Goal: Task Accomplishment & Management: Manage account settings

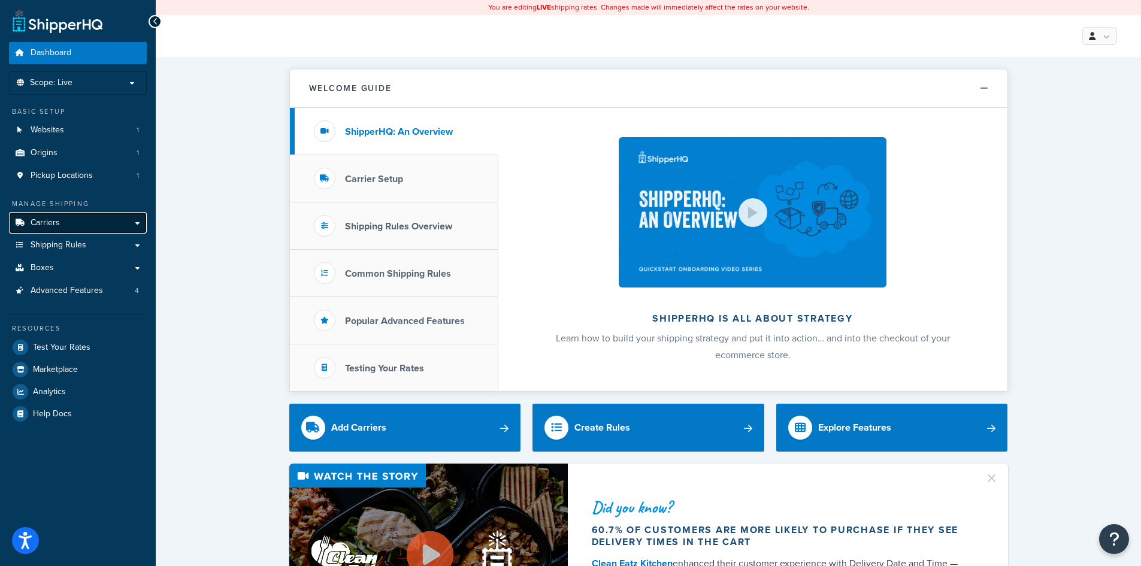
click at [137, 220] on link "Carriers" at bounding box center [78, 223] width 138 height 22
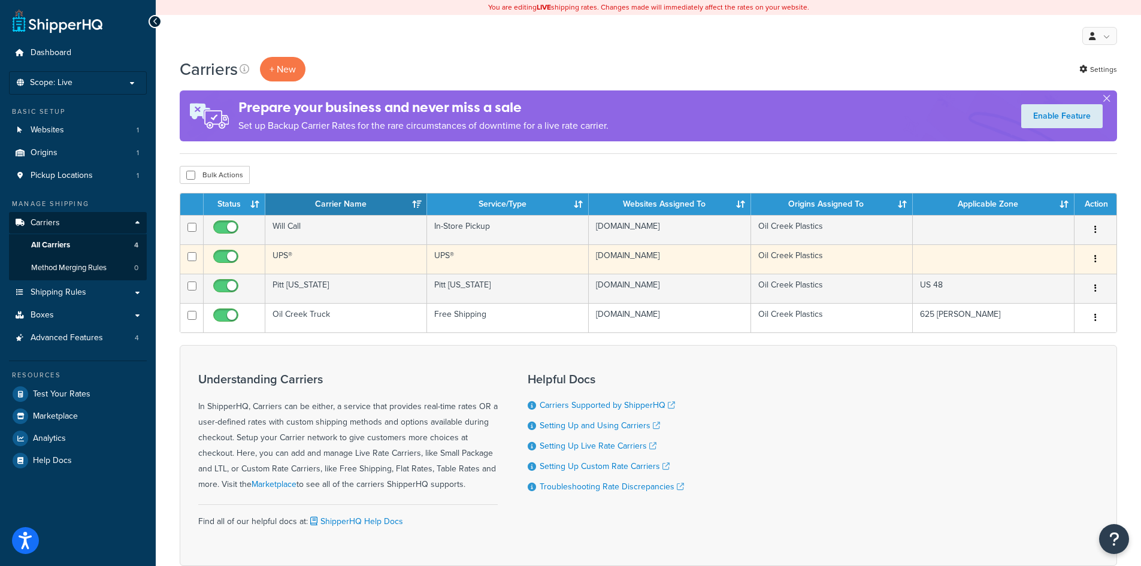
click at [778, 252] on td "Oil Creek Plastics" at bounding box center [832, 258] width 162 height 29
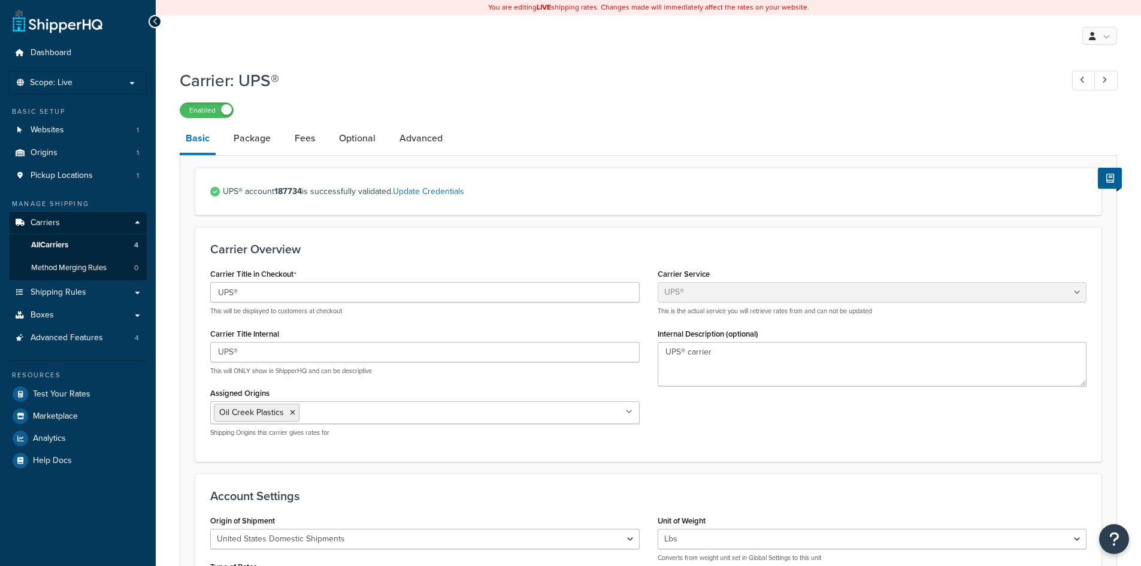
select select "ups"
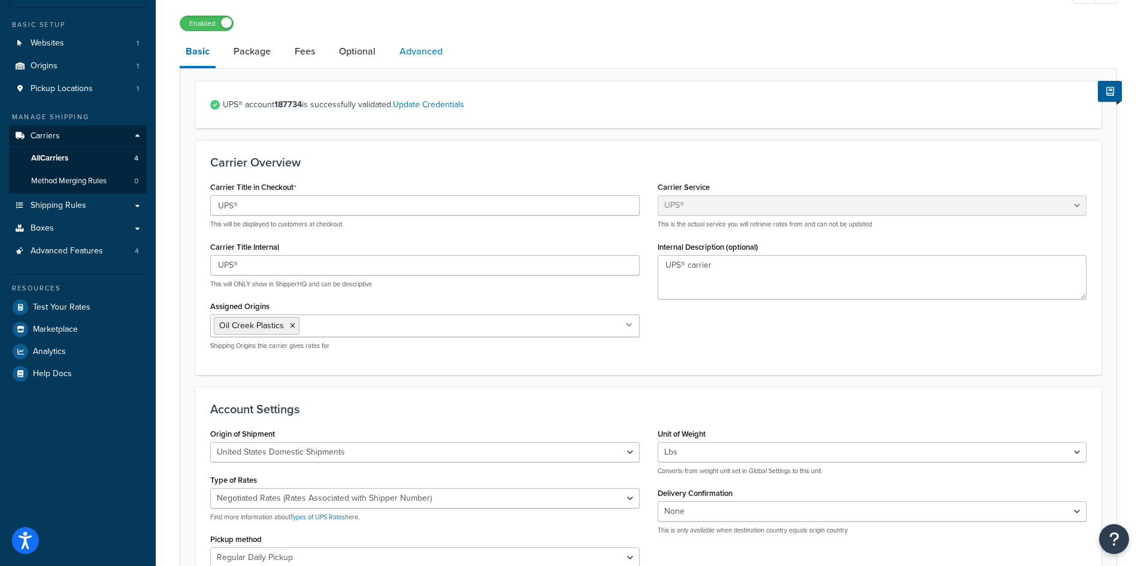
scroll to position [60, 0]
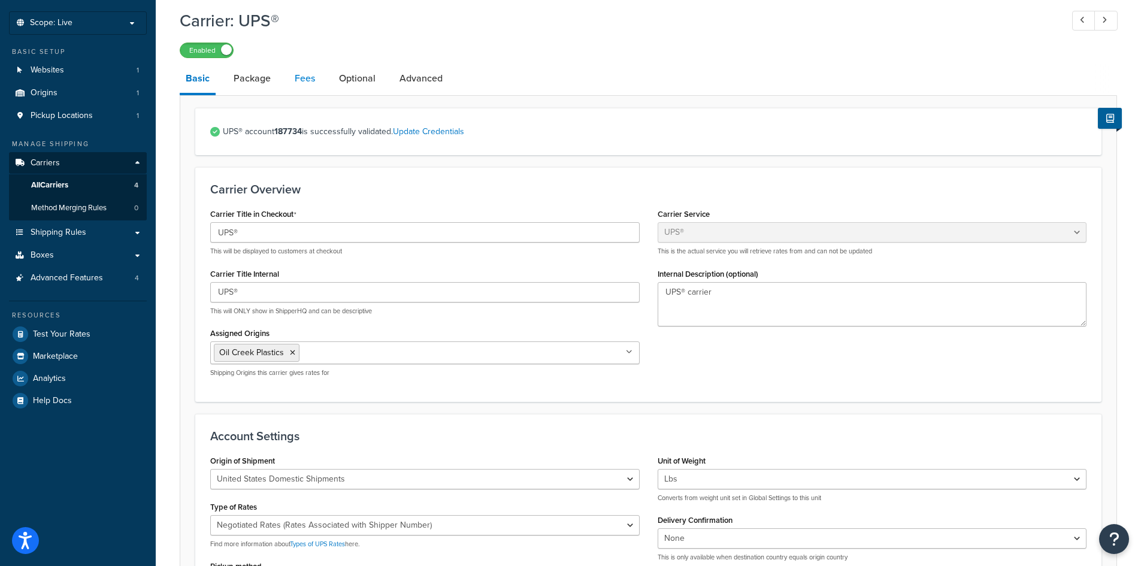
click at [307, 79] on link "Fees" at bounding box center [305, 78] width 32 height 29
select select "item"
select select "AFTER"
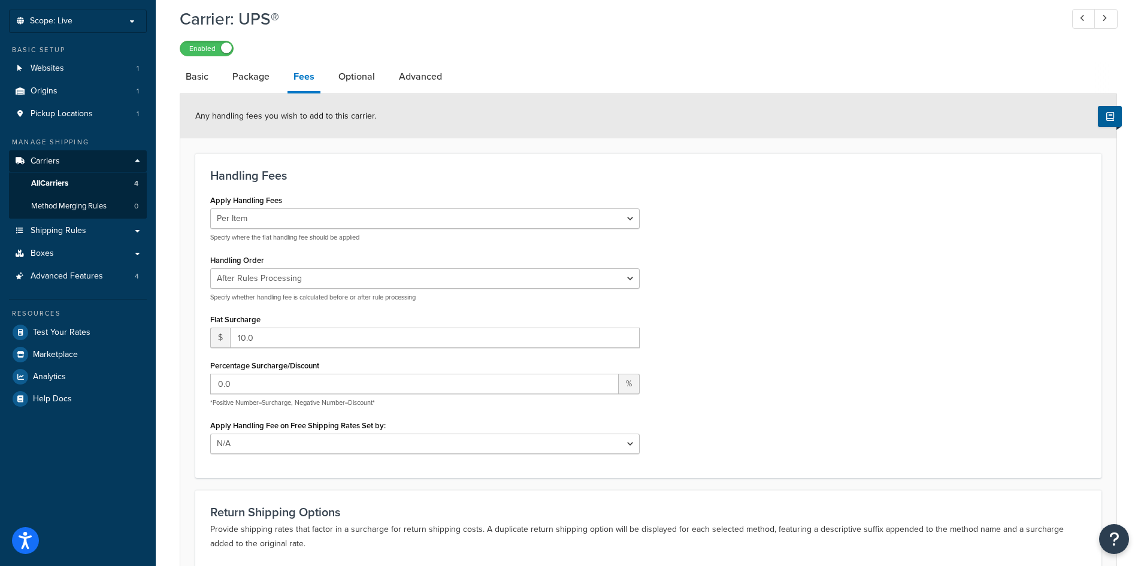
scroll to position [60, 0]
click at [265, 78] on link "Package" at bounding box center [250, 78] width 49 height 29
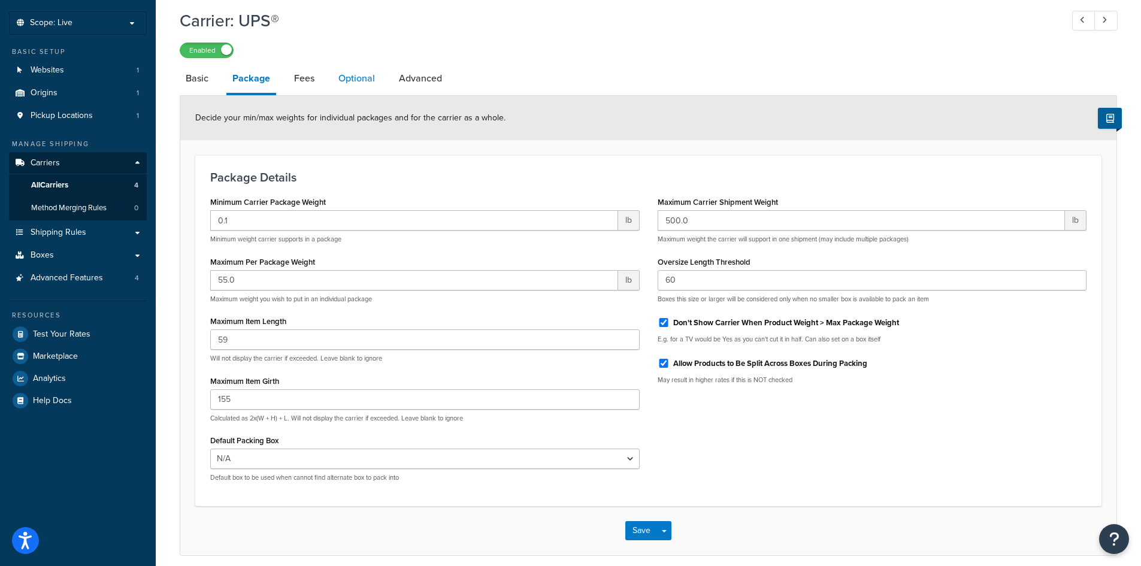
click at [349, 77] on link "Optional" at bounding box center [356, 78] width 49 height 29
select select "business"
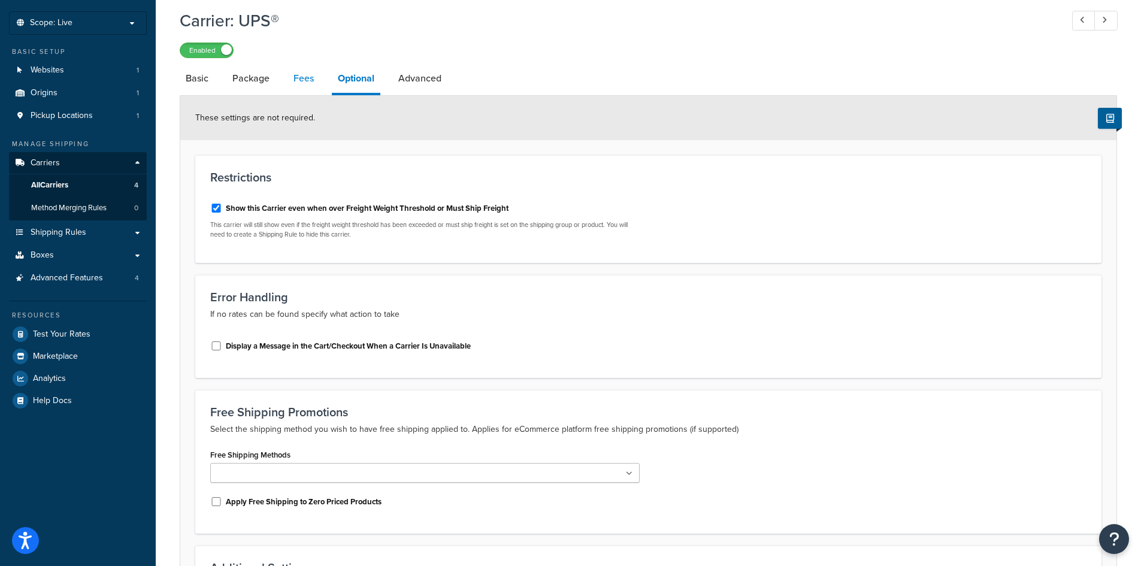
click at [303, 81] on link "Fees" at bounding box center [304, 78] width 32 height 29
select select "item"
select select "AFTER"
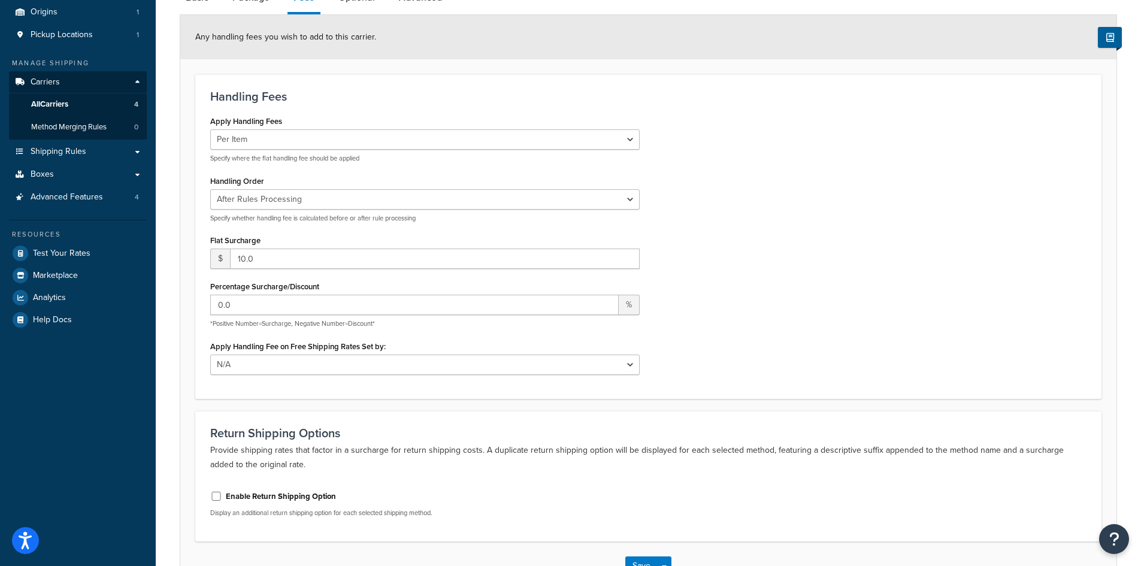
scroll to position [60, 0]
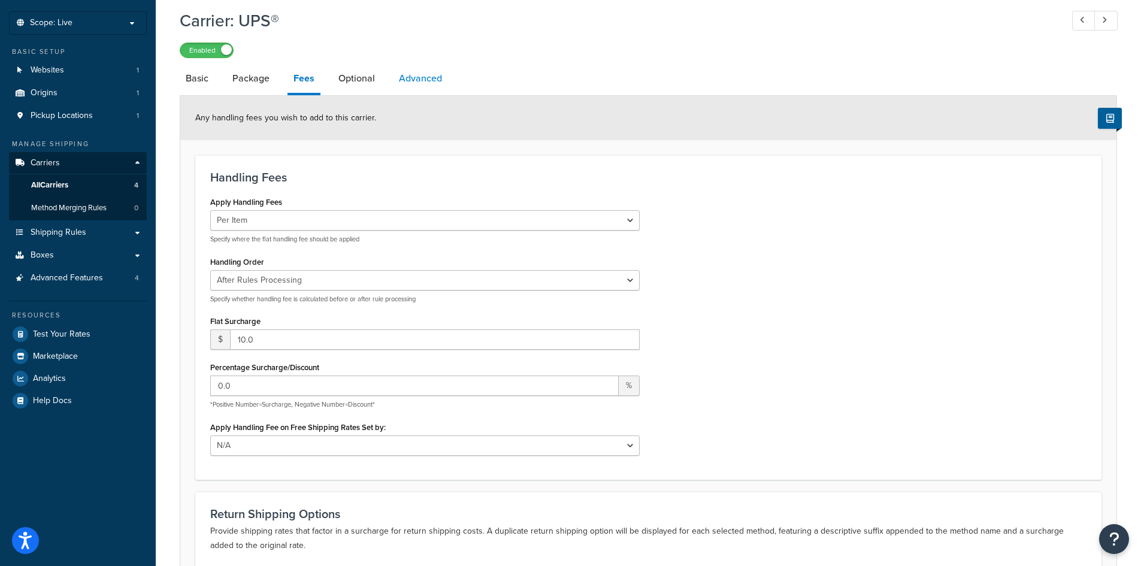
click at [419, 75] on link "Advanced" at bounding box center [420, 78] width 55 height 29
select select "false"
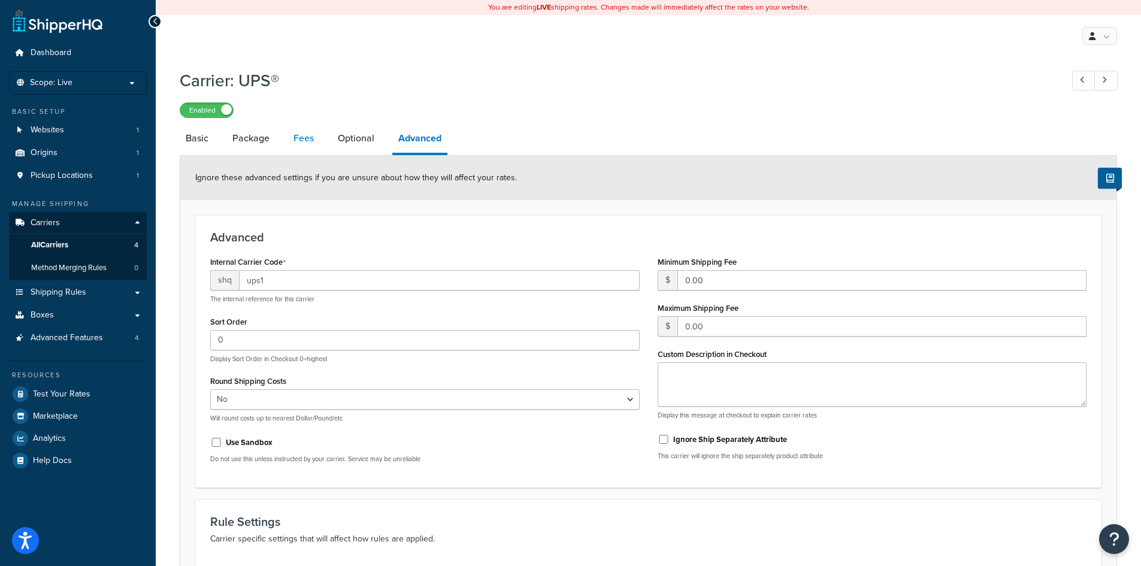
click at [305, 140] on link "Fees" at bounding box center [304, 138] width 32 height 29
select select "item"
select select "AFTER"
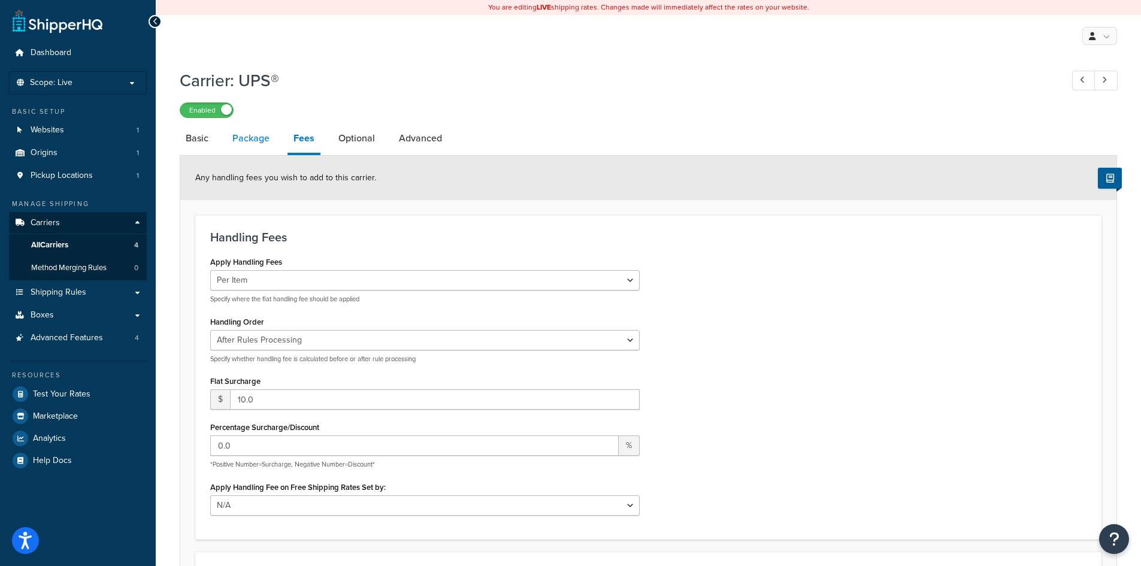
click at [263, 140] on link "Package" at bounding box center [250, 138] width 49 height 29
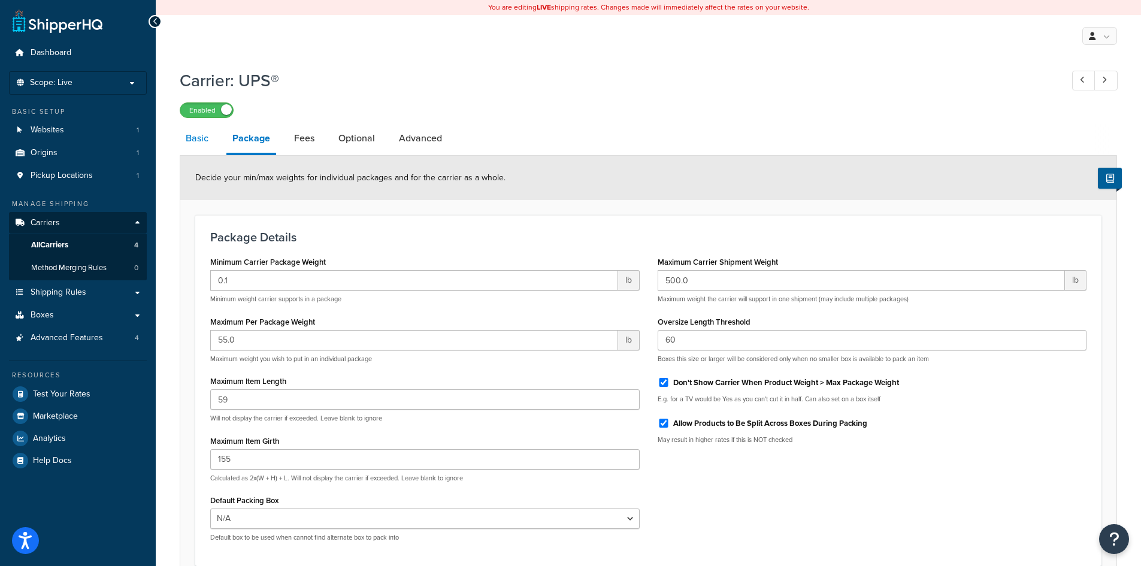
click at [208, 137] on link "Basic" at bounding box center [197, 138] width 35 height 29
select select "ups"
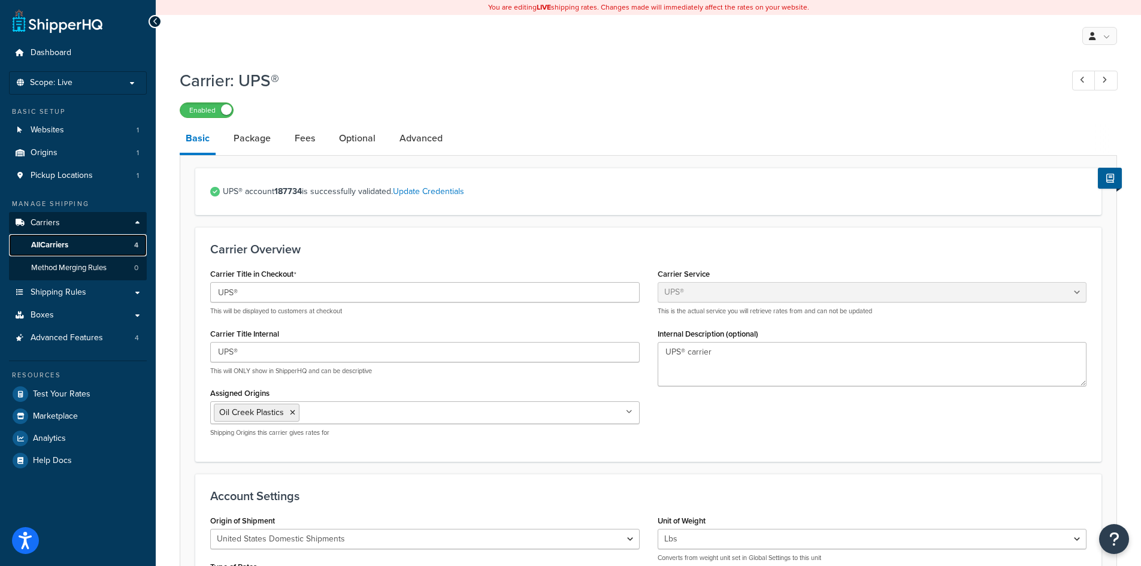
click at [59, 241] on span "All Carriers" at bounding box center [49, 245] width 37 height 10
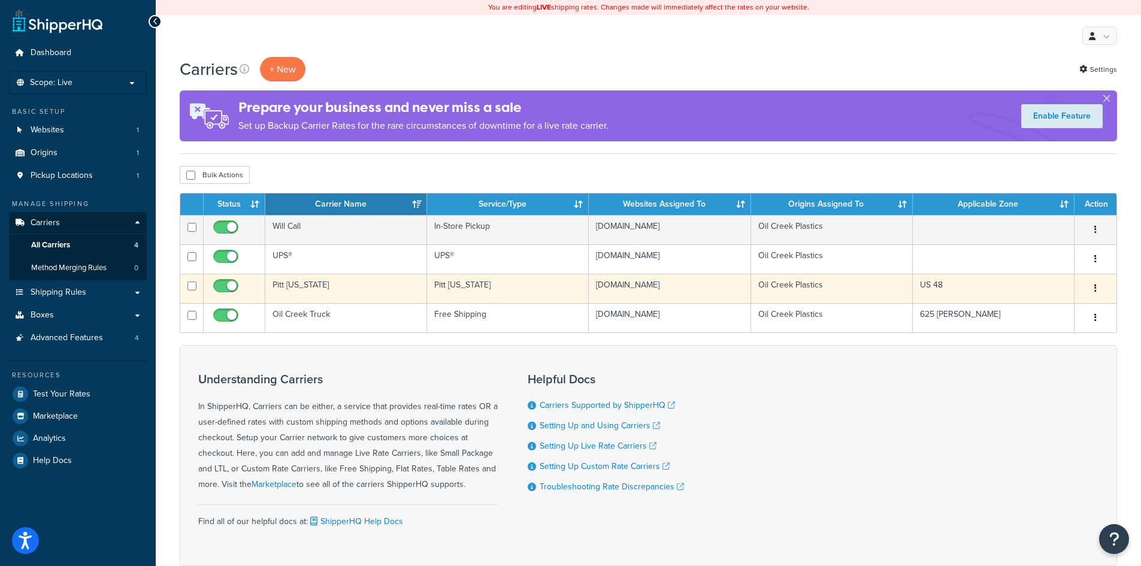
click at [293, 285] on td "Pitt Ohio" at bounding box center [346, 288] width 162 height 29
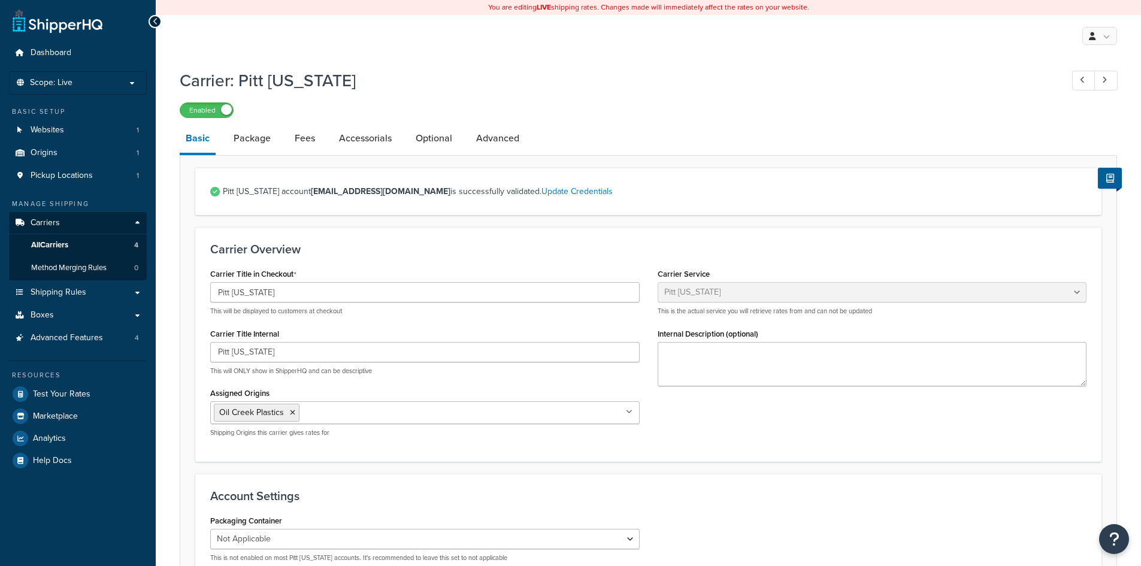
select select "pittOhioFreight"
click at [485, 141] on link "Advanced" at bounding box center [497, 138] width 55 height 29
select select "false"
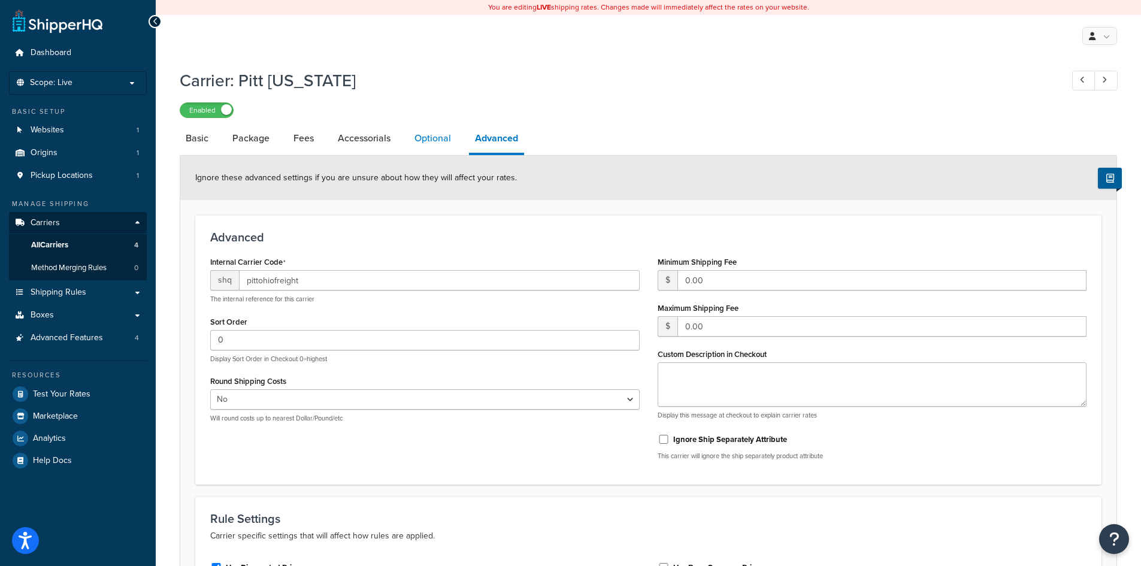
click at [426, 140] on link "Optional" at bounding box center [433, 138] width 49 height 29
select select "55"
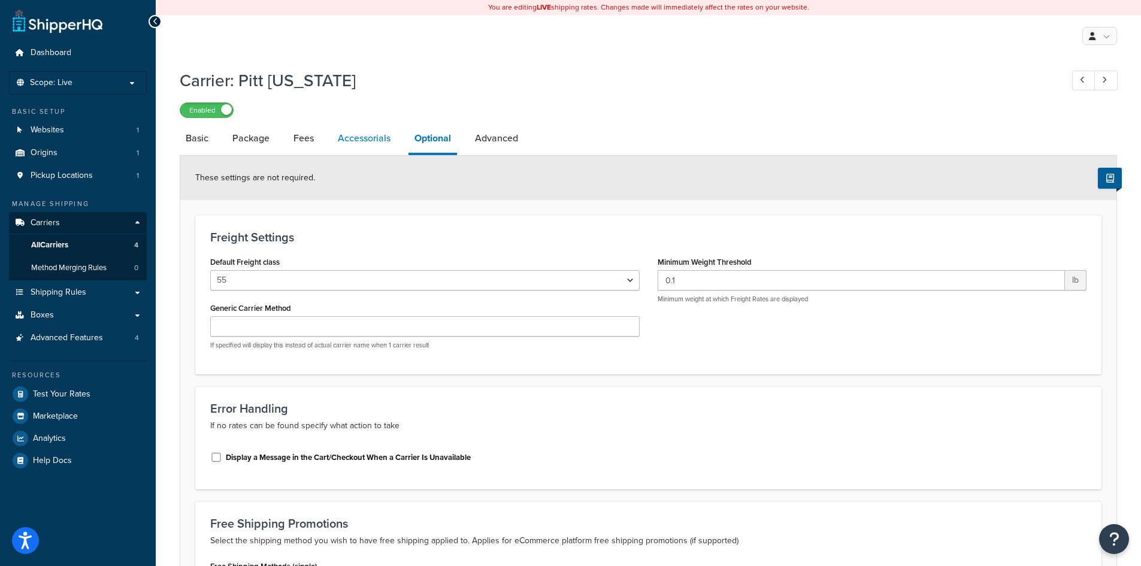
click at [346, 143] on link "Accessorials" at bounding box center [364, 138] width 65 height 29
select select "residential"
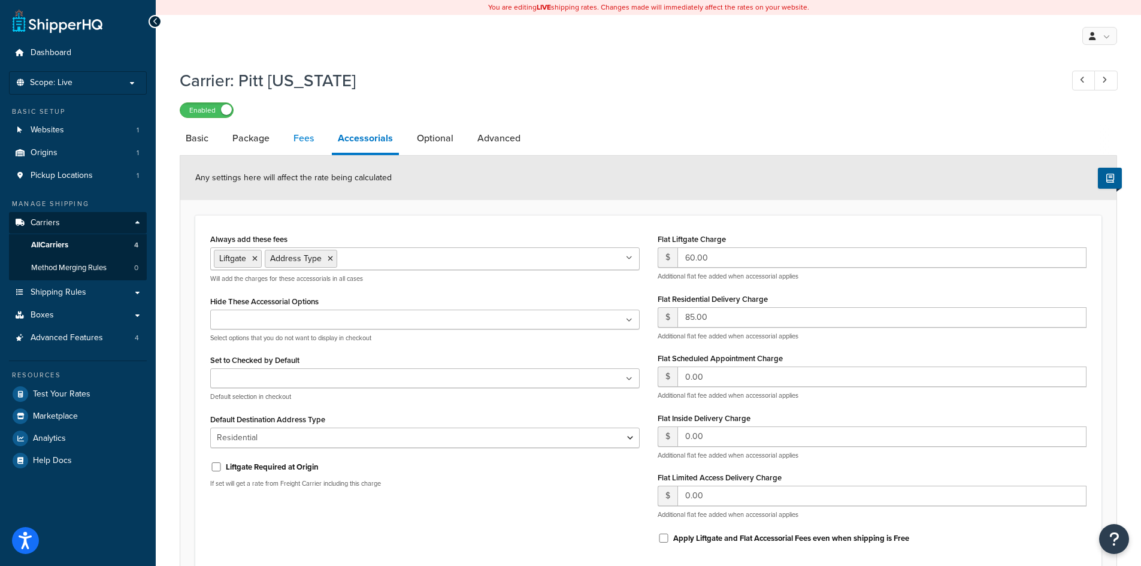
click at [302, 143] on link "Fees" at bounding box center [304, 138] width 32 height 29
select select "AFTER"
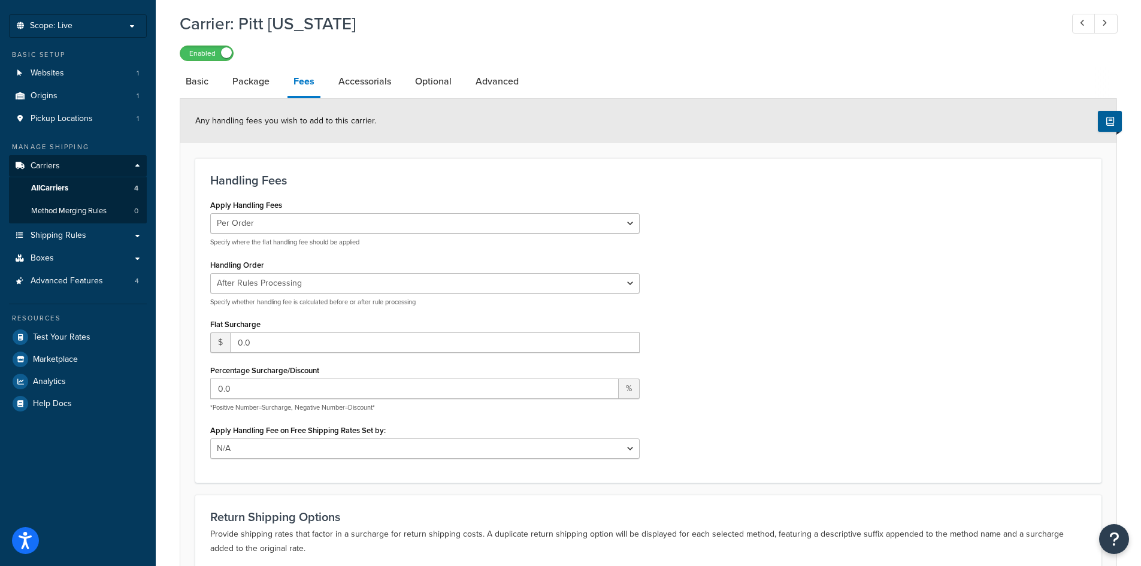
scroll to position [60, 0]
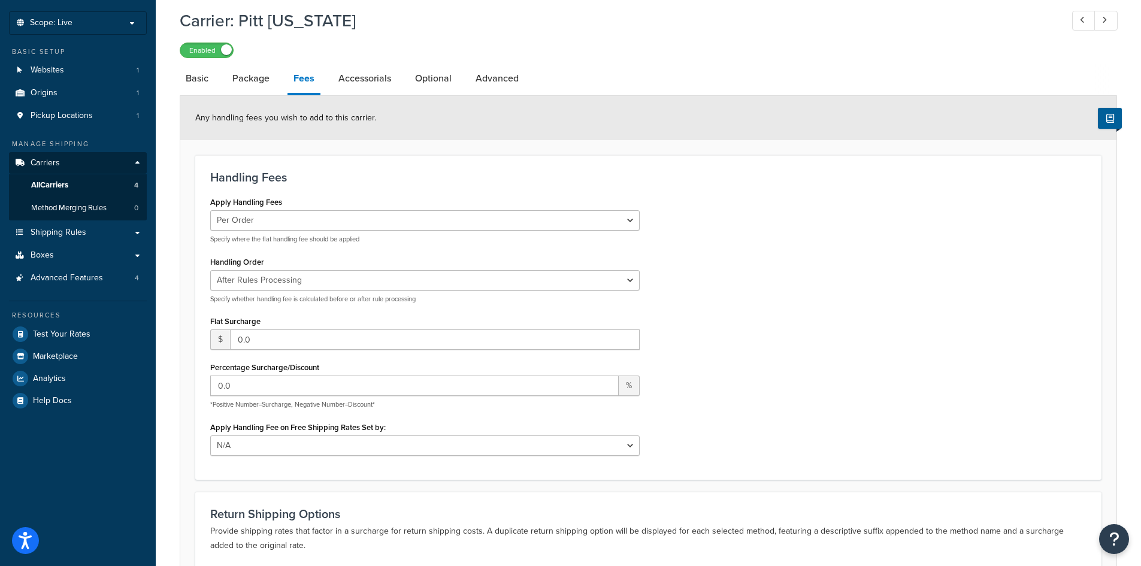
click at [752, 349] on div "Apply Handling Fees Per Order Per Item Per Package Specify where the flat handl…" at bounding box center [648, 329] width 894 height 271
click at [63, 162] on link "Carriers" at bounding box center [78, 163] width 138 height 22
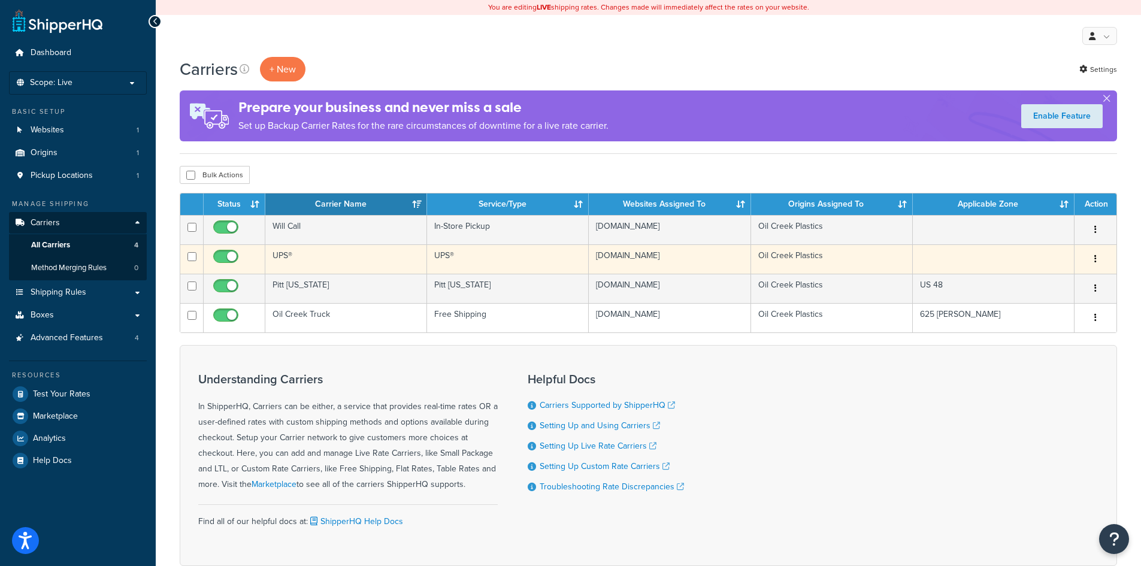
click at [286, 253] on td "UPS®" at bounding box center [346, 258] width 162 height 29
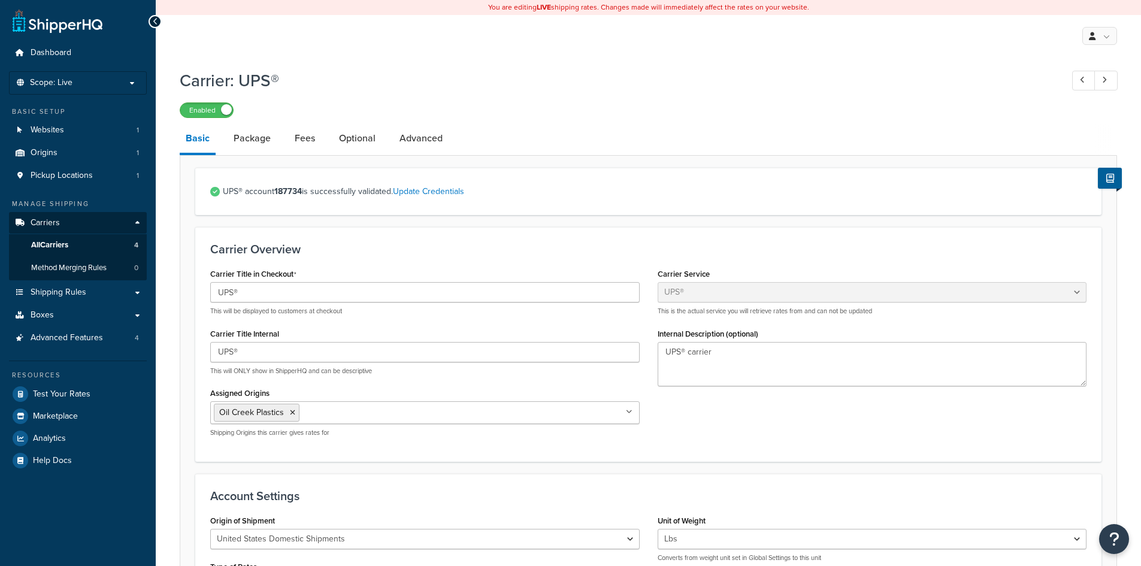
select select "ups"
click at [294, 144] on link "Fees" at bounding box center [305, 138] width 32 height 29
select select "item"
select select "AFTER"
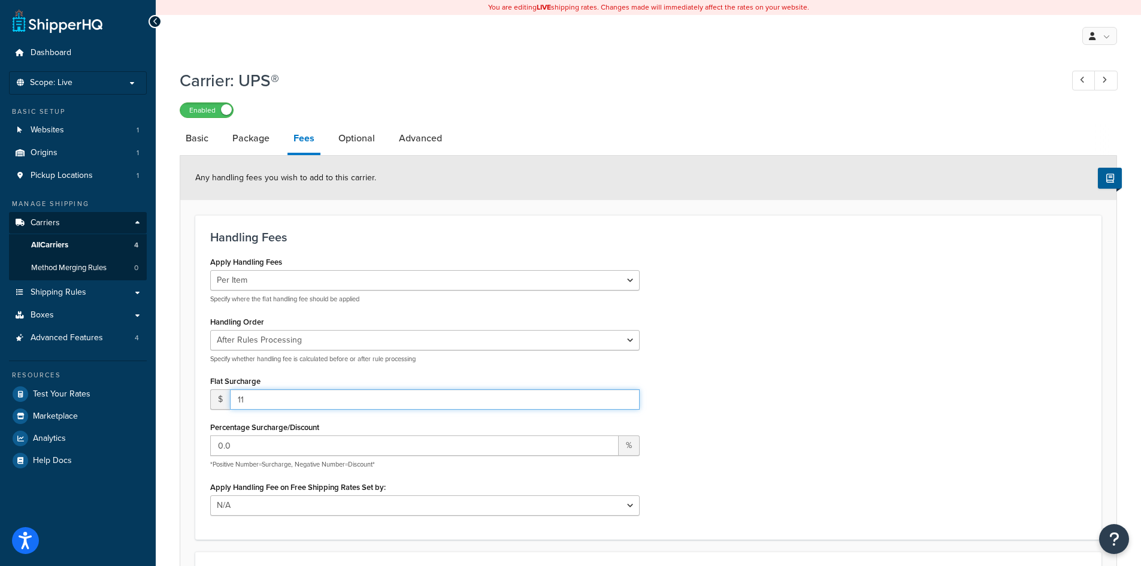
click at [626, 396] on input "11" at bounding box center [435, 399] width 410 height 20
click at [626, 396] on input "12" at bounding box center [435, 399] width 410 height 20
click at [626, 396] on input "13" at bounding box center [435, 399] width 410 height 20
click at [626, 396] on input "14" at bounding box center [435, 399] width 410 height 20
click at [626, 396] on input "15" at bounding box center [435, 399] width 410 height 20
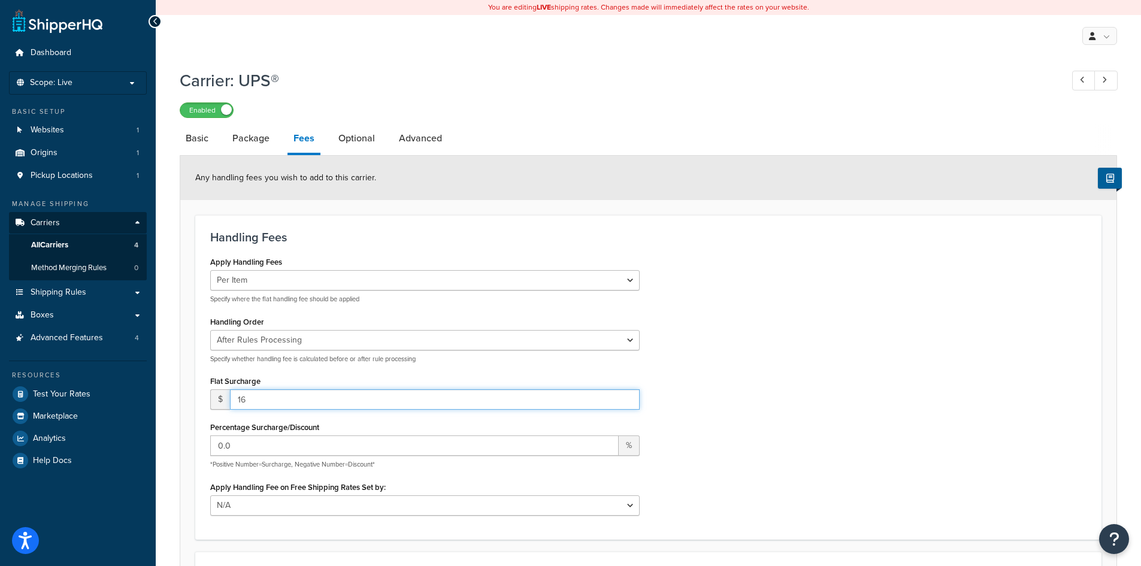
click at [626, 396] on input "16" at bounding box center [435, 399] width 410 height 20
click at [626, 396] on input "17" at bounding box center [435, 399] width 410 height 20
click at [626, 396] on input "18" at bounding box center [435, 399] width 410 height 20
click at [626, 396] on input "19" at bounding box center [435, 399] width 410 height 20
click at [626, 396] on input "20" at bounding box center [435, 399] width 410 height 20
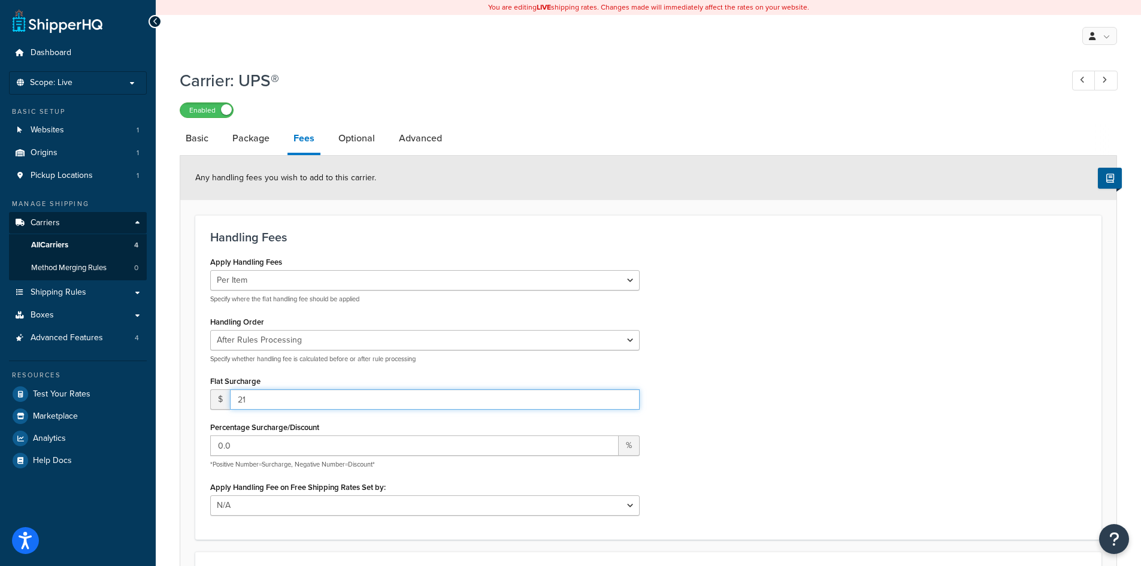
click at [626, 396] on input "21" at bounding box center [435, 399] width 410 height 20
click at [626, 396] on input "22" at bounding box center [435, 399] width 410 height 20
click at [626, 396] on input "23" at bounding box center [435, 399] width 410 height 20
click at [626, 396] on input "24" at bounding box center [435, 399] width 410 height 20
click at [626, 396] on input "25" at bounding box center [435, 399] width 410 height 20
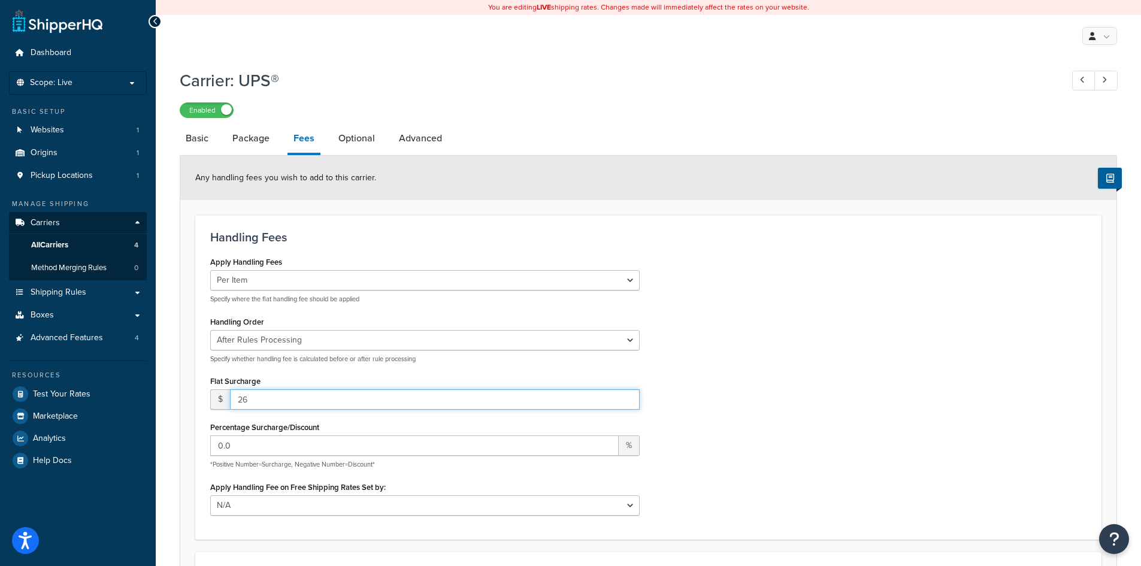
click at [626, 396] on input "26" at bounding box center [435, 399] width 410 height 20
click at [626, 396] on input "27" at bounding box center [435, 399] width 410 height 20
click at [626, 396] on input "28" at bounding box center [435, 399] width 410 height 20
click at [626, 396] on input "29" at bounding box center [435, 399] width 410 height 20
click at [626, 396] on input "30" at bounding box center [435, 399] width 410 height 20
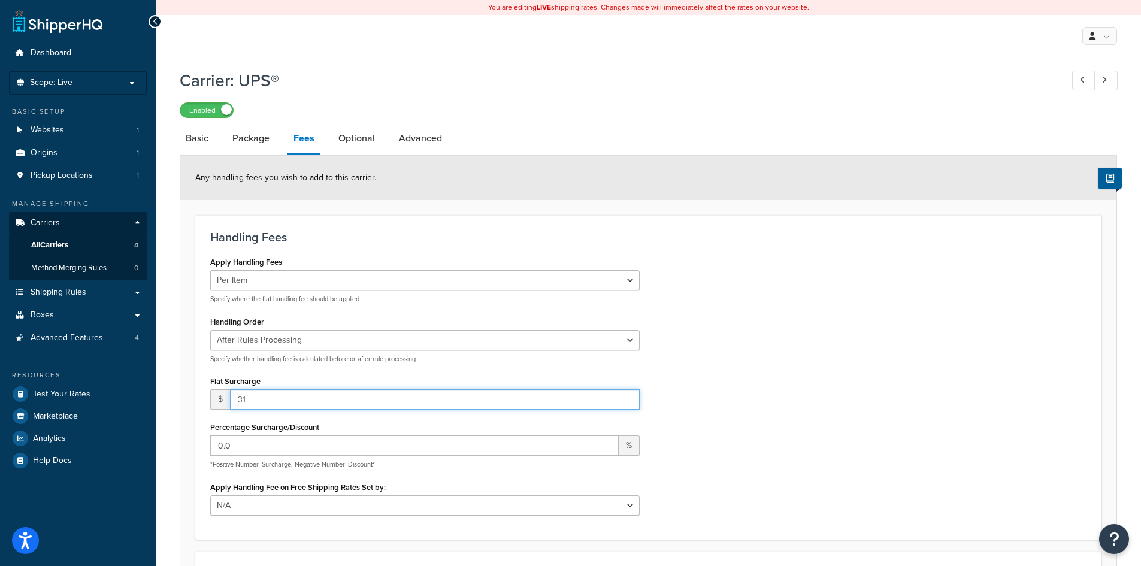
click at [626, 396] on input "31" at bounding box center [435, 399] width 410 height 20
click at [626, 396] on input "32" at bounding box center [435, 399] width 410 height 20
click at [626, 396] on input "33" at bounding box center [435, 399] width 410 height 20
click at [626, 396] on input "34" at bounding box center [435, 399] width 410 height 20
click at [626, 396] on input "35" at bounding box center [435, 399] width 410 height 20
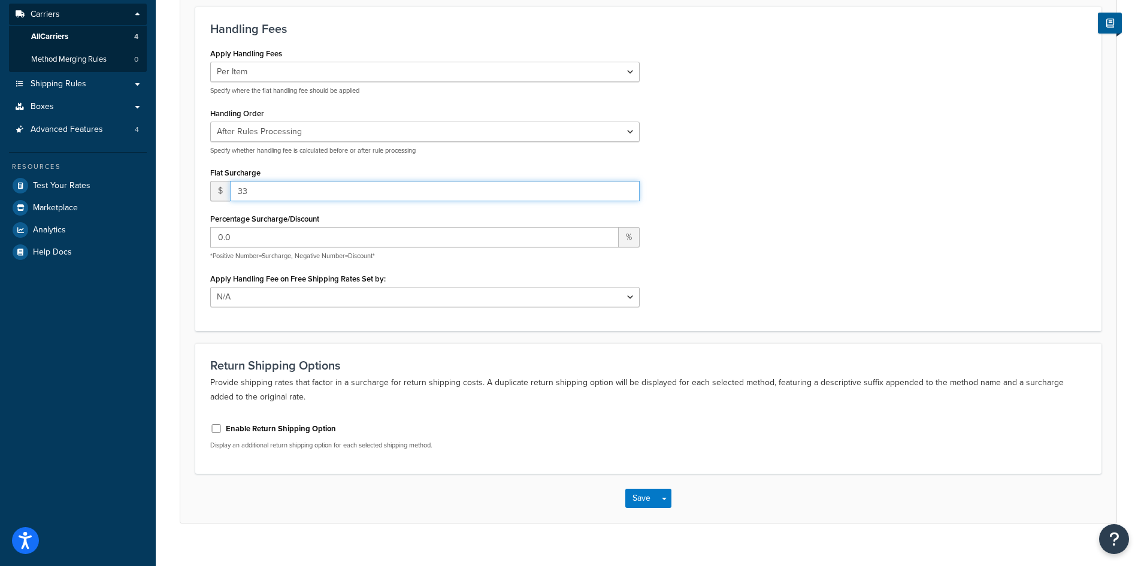
scroll to position [226, 0]
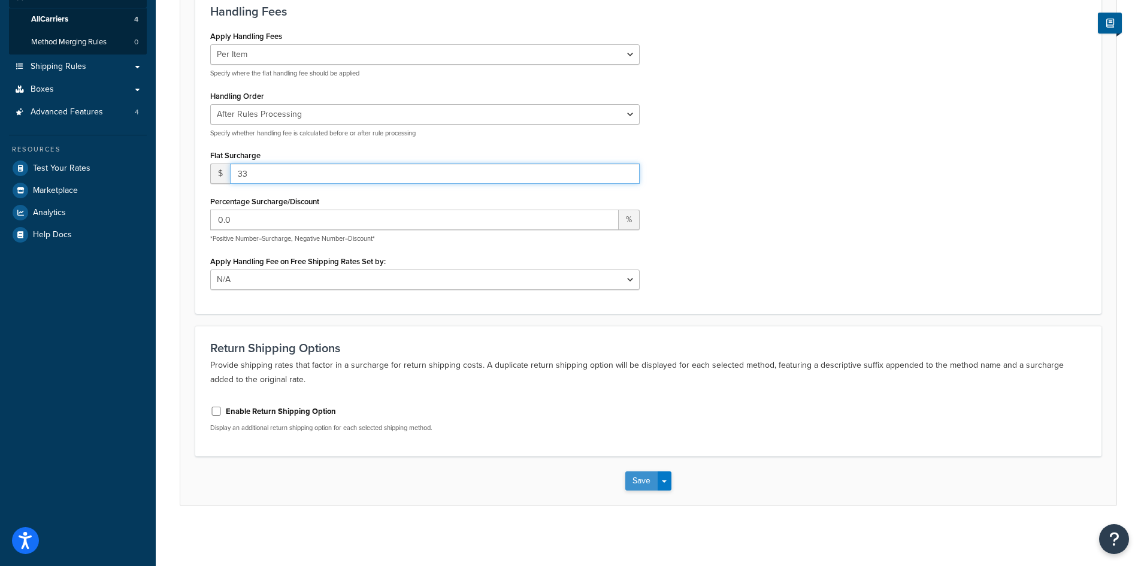
type input "33"
click at [638, 479] on button "Save" at bounding box center [641, 480] width 32 height 19
